Goal: Task Accomplishment & Management: Use online tool/utility

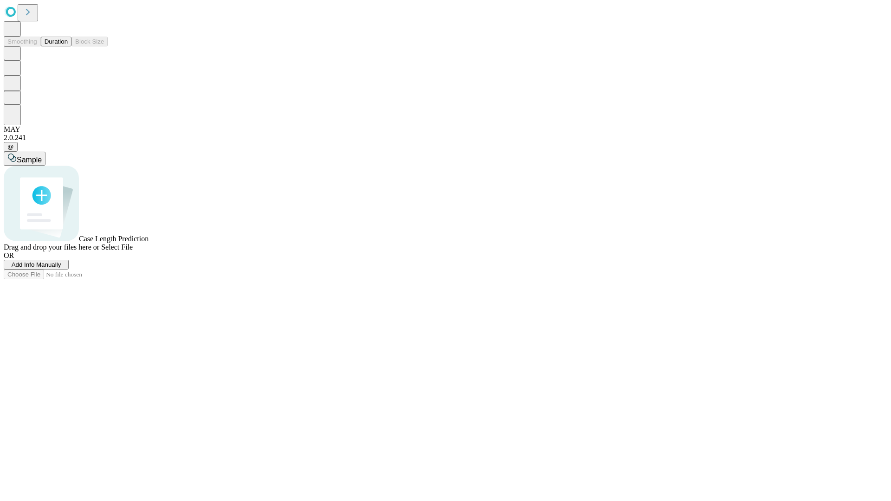
click at [68, 46] on button "Duration" at bounding box center [56, 42] width 31 height 10
click at [61, 268] on span "Add Info Manually" at bounding box center [37, 264] width 50 height 7
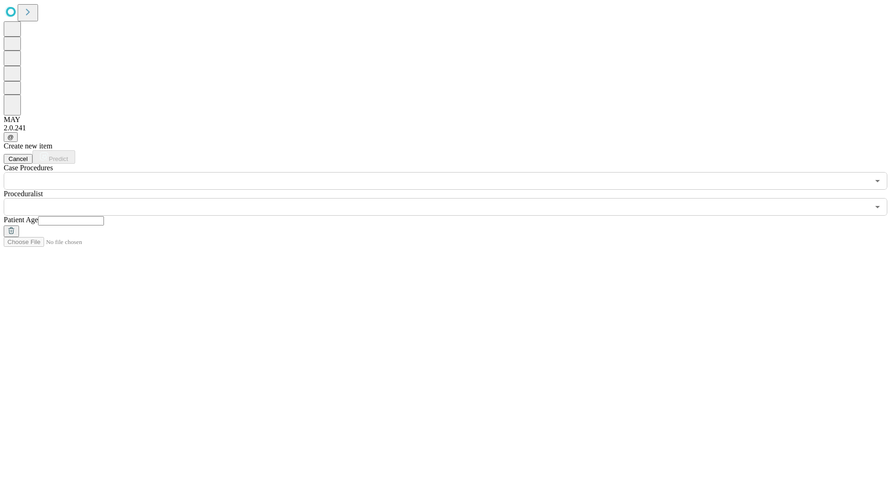
click at [104, 216] on input "text" at bounding box center [71, 220] width 66 height 9
type input "**"
click at [452, 198] on input "text" at bounding box center [436, 207] width 865 height 18
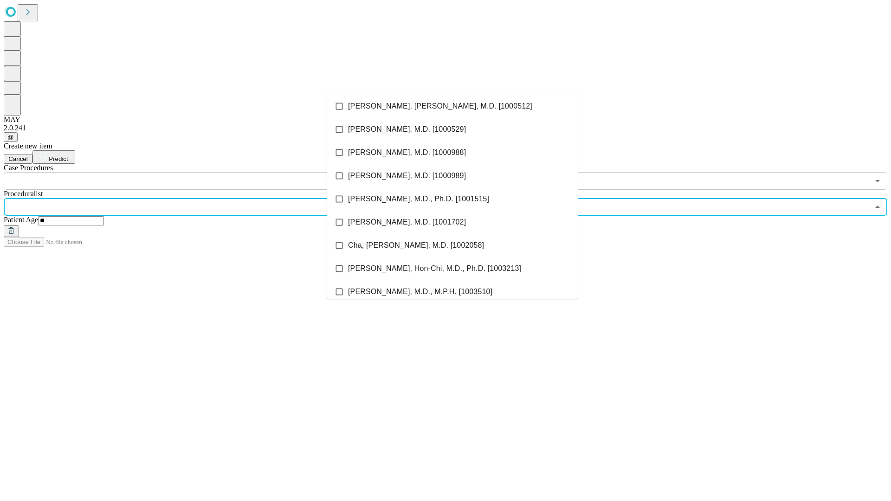
click at [452, 106] on li "[PERSON_NAME], [PERSON_NAME], M.D. [1000512]" at bounding box center [452, 106] width 250 height 23
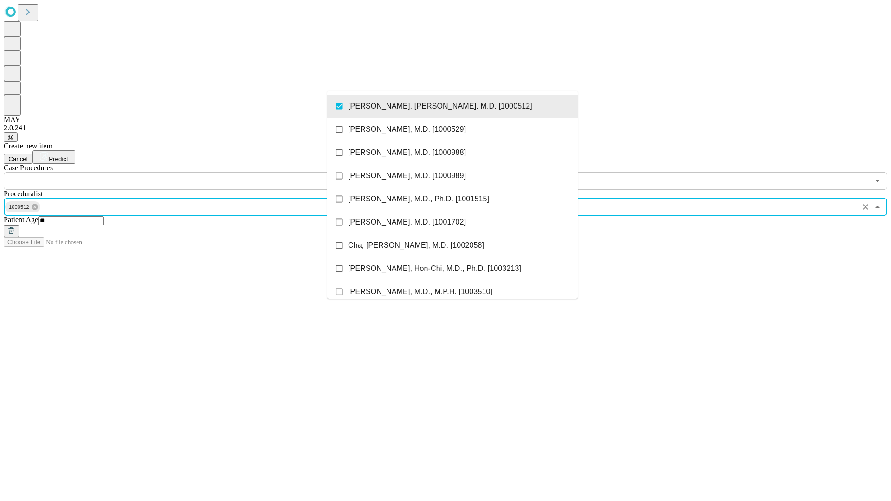
click at [195, 172] on input "text" at bounding box center [436, 181] width 865 height 18
